Goal: Task Accomplishment & Management: Use online tool/utility

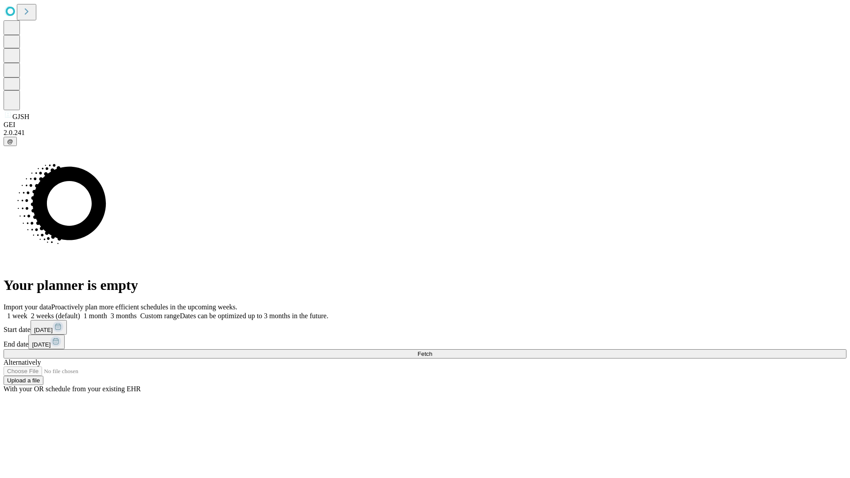
click at [432, 351] on span "Fetch" at bounding box center [425, 354] width 15 height 7
